Goal: Task Accomplishment & Management: Manage account settings

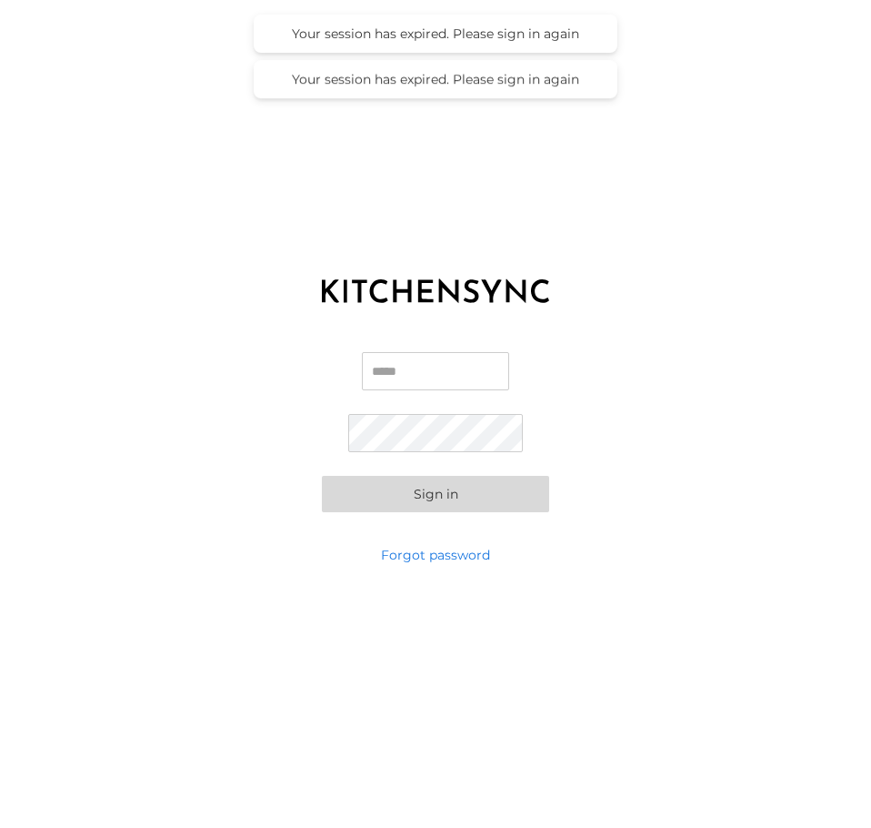
type input "**********"
click at [424, 491] on button "Sign in" at bounding box center [435, 494] width 227 height 36
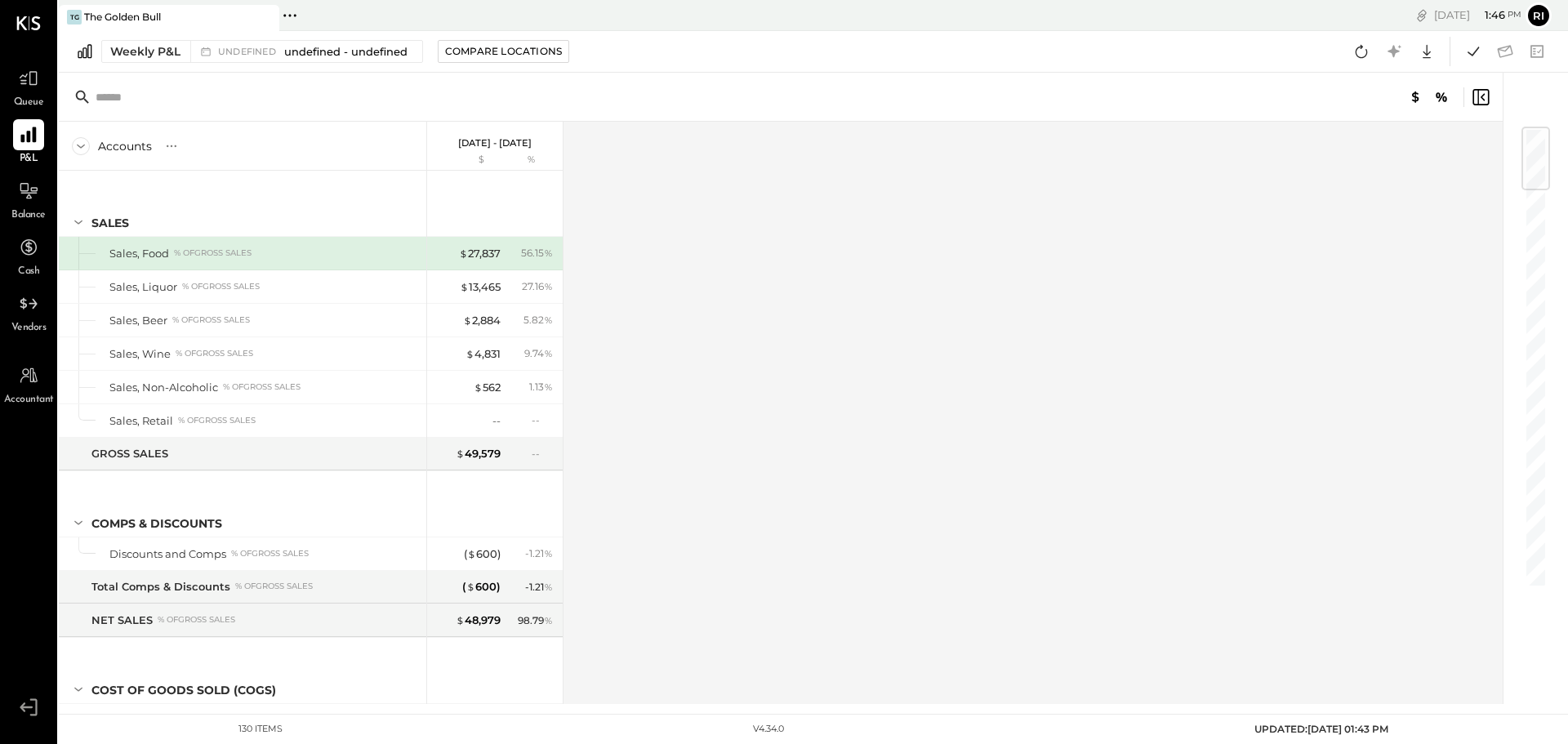
click at [25, 122] on div at bounding box center [29, 135] width 31 height 31
